Goal: Task Accomplishment & Management: Manage account settings

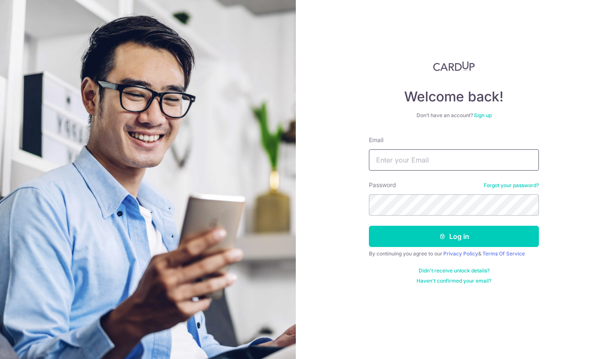
type input "[EMAIL_ADDRESS][DOMAIN_NAME]"
click at [454, 237] on button "Log in" at bounding box center [454, 236] width 170 height 21
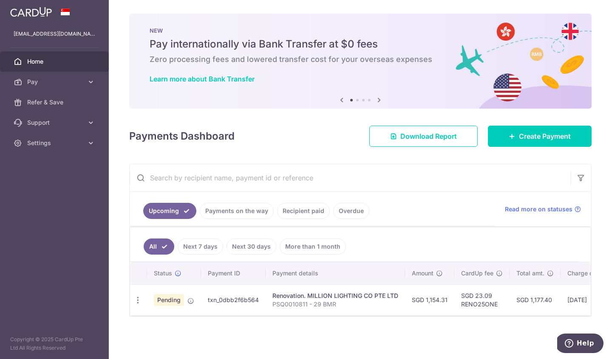
click at [231, 297] on td "txn_0dbb2f6b564" at bounding box center [233, 300] width 65 height 31
click at [184, 298] on td "Pending" at bounding box center [174, 300] width 54 height 31
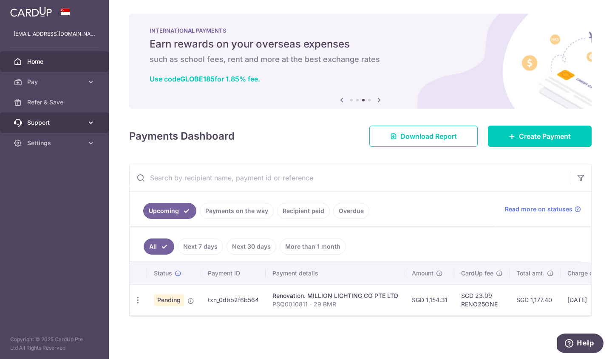
click at [55, 123] on span "Support" at bounding box center [55, 123] width 56 height 8
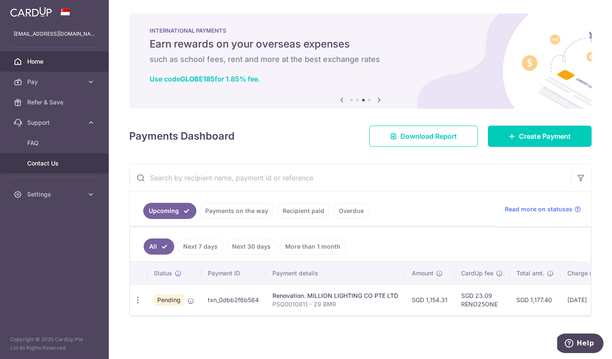
click at [61, 159] on span "Contact Us" at bounding box center [55, 163] width 56 height 8
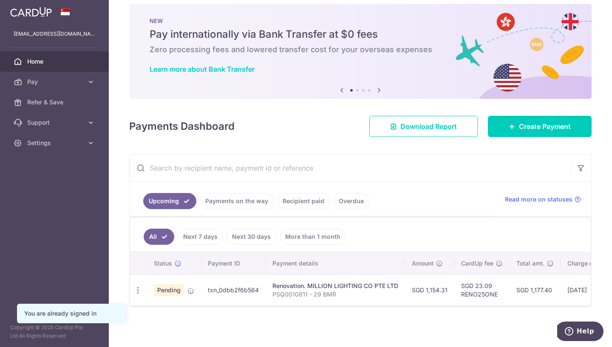
scroll to position [10, 0]
click at [553, 197] on span "Read more on statuses" at bounding box center [539, 199] width 68 height 8
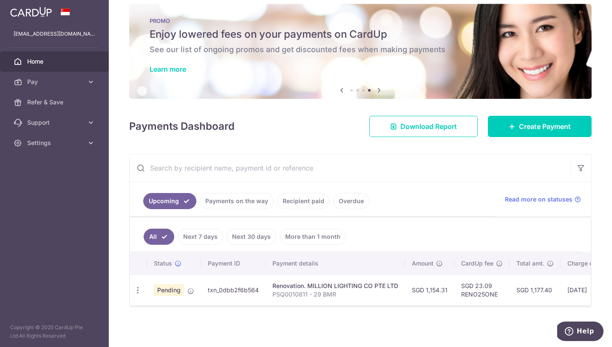
scroll to position [0, 0]
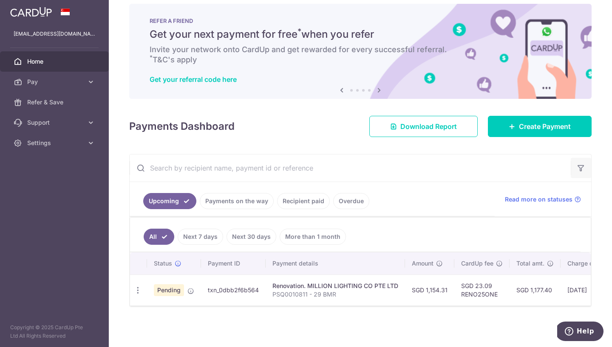
click at [581, 169] on icon "button" at bounding box center [580, 168] width 8 height 8
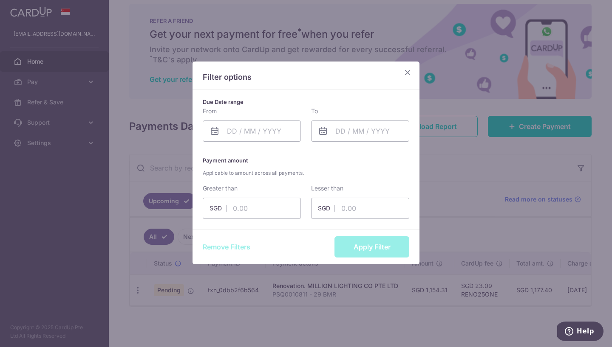
click at [406, 72] on icon "Close" at bounding box center [407, 72] width 10 height 11
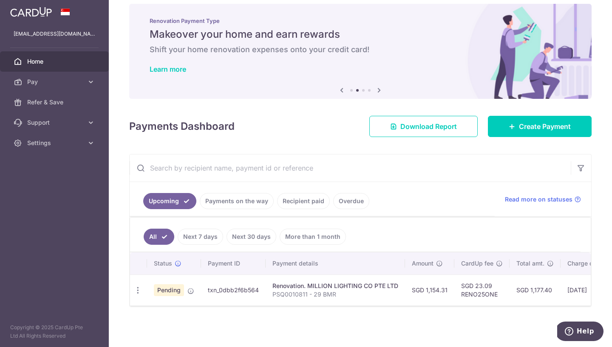
click at [471, 0] on div "× Pause Schedule Pause all future payments in this series Pause just this one p…" at bounding box center [360, 173] width 503 height 347
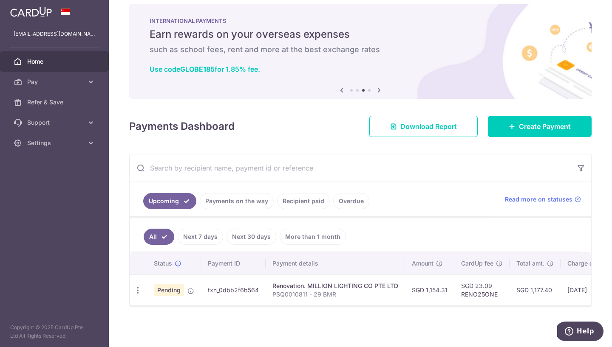
click at [183, 203] on link "Upcoming" at bounding box center [169, 201] width 53 height 16
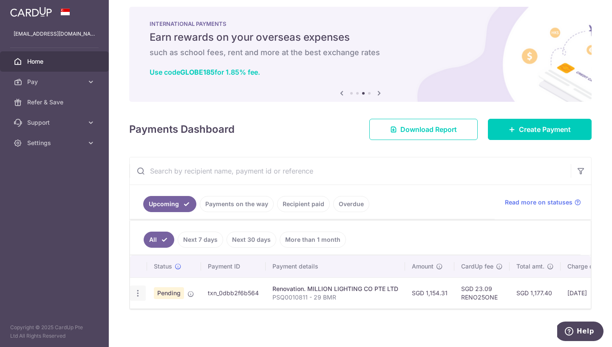
click at [137, 295] on icon "button" at bounding box center [137, 293] width 9 height 9
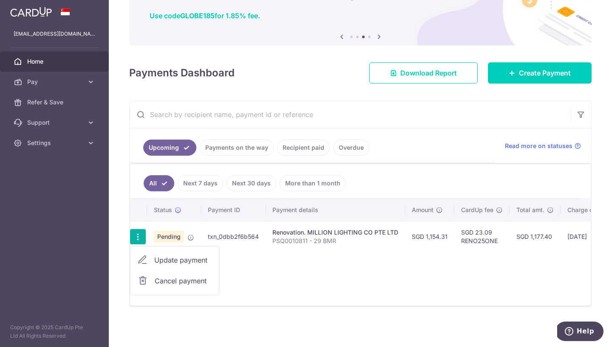
click at [186, 280] on span "Cancel payment" at bounding box center [183, 281] width 57 height 10
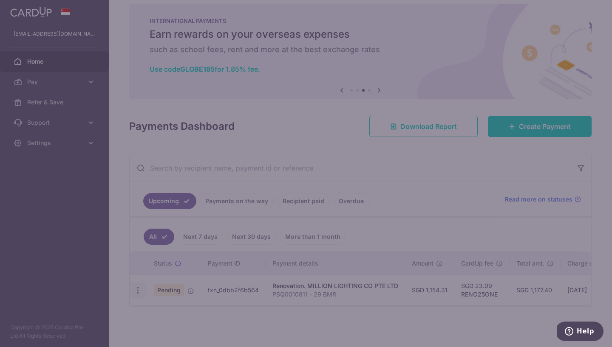
scroll to position [10, 0]
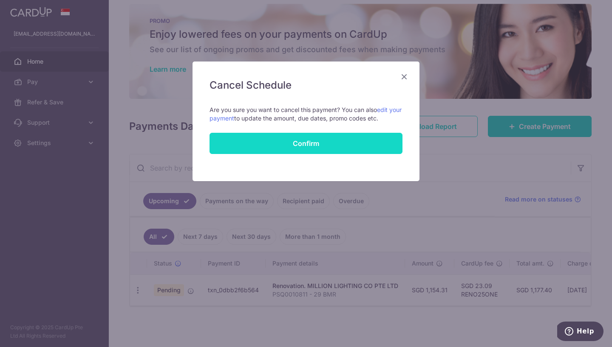
click at [309, 141] on button "Confirm" at bounding box center [305, 143] width 193 height 21
